Goal: Transaction & Acquisition: Purchase product/service

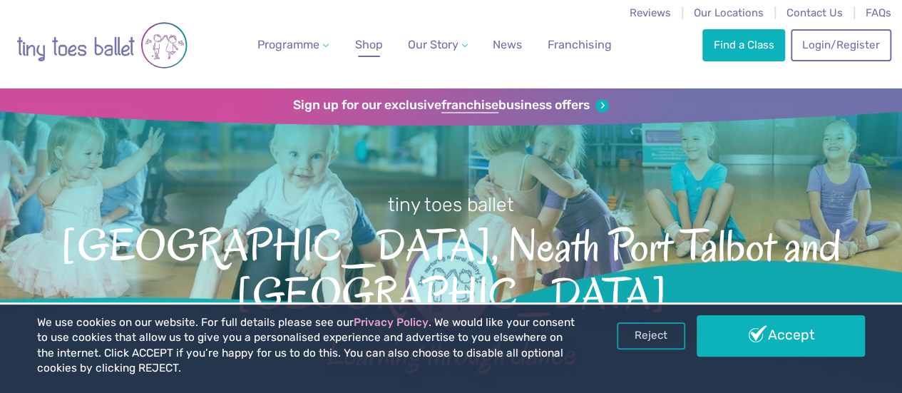
click at [351, 54] on link "Shop" at bounding box center [368, 45] width 39 height 29
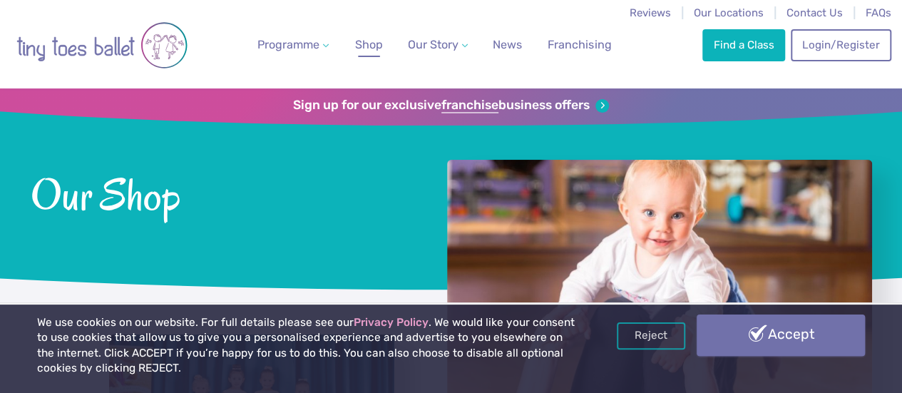
click at [844, 347] on link "Accept" at bounding box center [781, 335] width 168 height 41
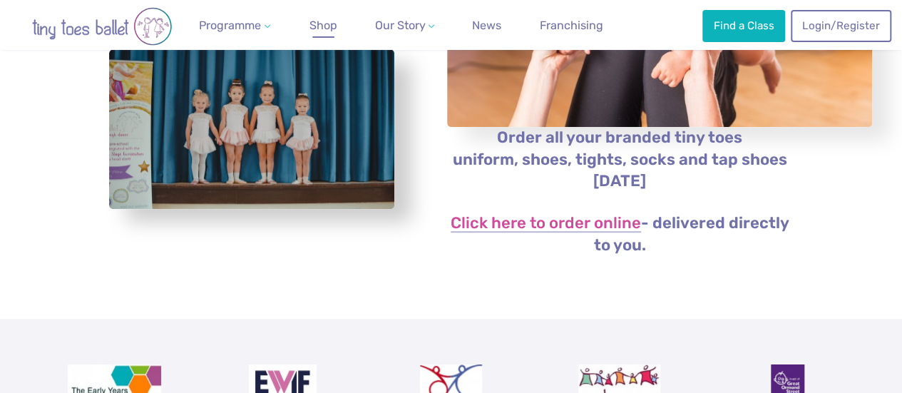
scroll to position [214, 0]
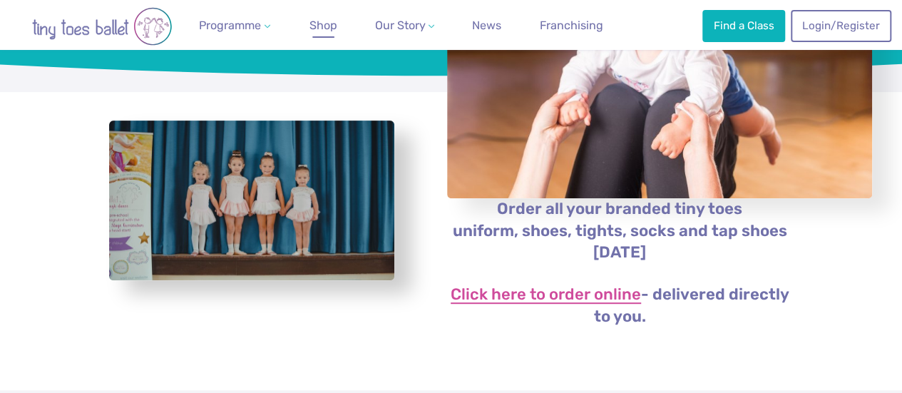
click at [615, 304] on link "Click here to order online" at bounding box center [546, 295] width 190 height 17
